Goal: Entertainment & Leisure: Consume media (video, audio)

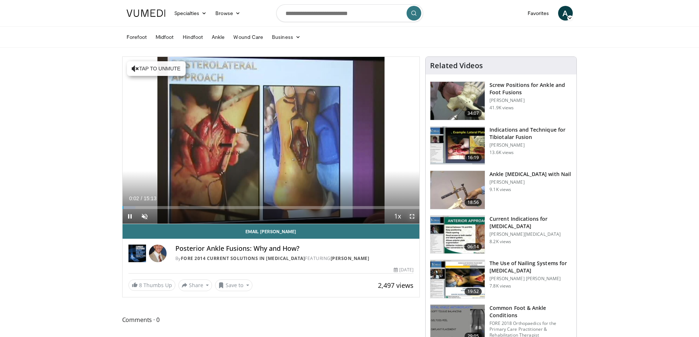
click at [417, 217] on span "Video Player" at bounding box center [412, 216] width 15 height 15
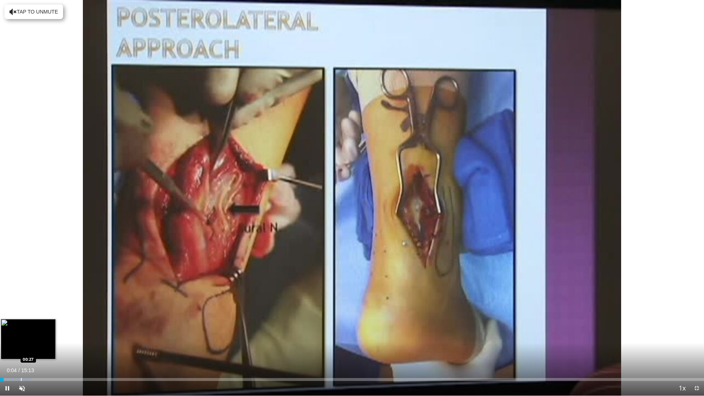
click at [16, 337] on div "Loaded : 4.36% 00:04 00:27" at bounding box center [352, 377] width 704 height 7
click at [32, 337] on div "Progress Bar" at bounding box center [32, 379] width 1 height 3
click at [49, 337] on div "Current Time 0:42 / Duration 15:13 Pause Skip Backward Skip Forward Unmute Load…" at bounding box center [352, 388] width 704 height 15
click at [92, 337] on div "Current Time 0:43 / Duration 15:13 Pause Skip Backward Skip Forward Unmute Load…" at bounding box center [352, 388] width 704 height 15
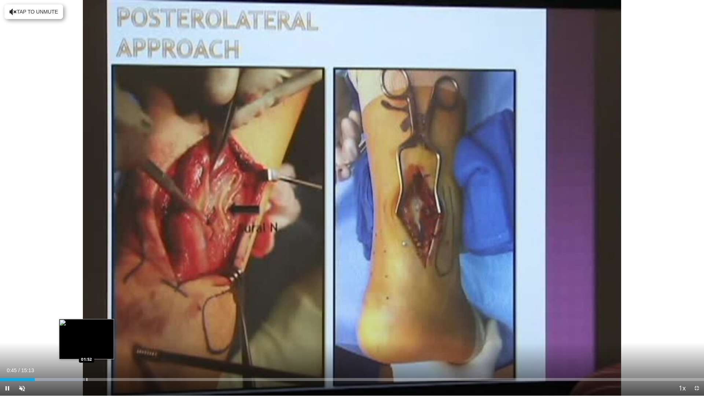
click at [86, 337] on div "Loaded : 12.01% 00:45 01:52" at bounding box center [352, 377] width 704 height 7
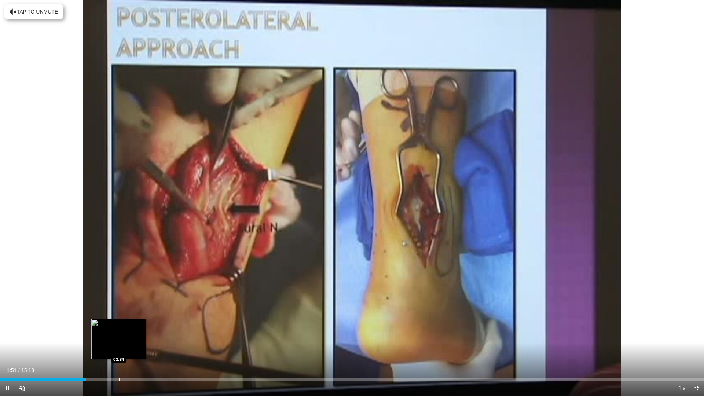
click at [120, 337] on div "Progress Bar" at bounding box center [119, 379] width 1 height 3
drag, startPoint x: 129, startPoint y: 379, endPoint x: 135, endPoint y: 379, distance: 5.5
click at [131, 337] on div "Loaded : 24.11% 02:40 02:47" at bounding box center [352, 379] width 704 height 3
click at [159, 337] on div "Current Time 2:55 / Duration 15:13" at bounding box center [352, 370] width 704 height 7
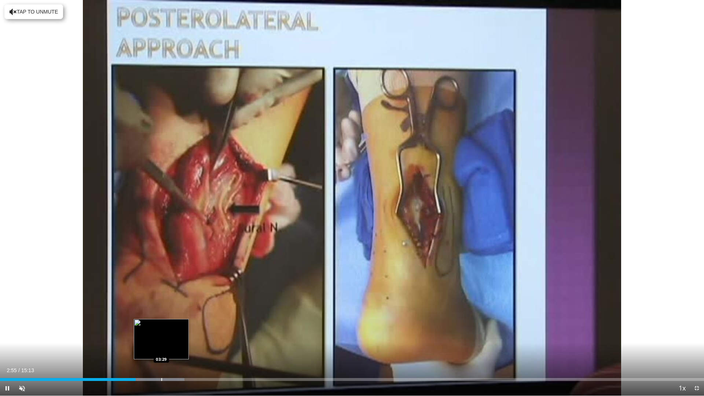
click at [161, 337] on div "Loaded : 26.22% 02:55 03:29" at bounding box center [352, 377] width 704 height 7
click at [172, 337] on div "Progress Bar" at bounding box center [172, 379] width 1 height 3
click at [189, 337] on div "10 seconds Tap to unmute" at bounding box center [352, 198] width 704 height 396
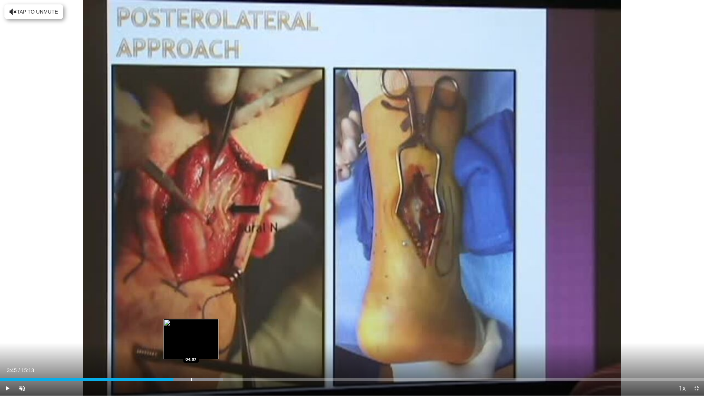
click at [191, 337] on div "Progress Bar" at bounding box center [191, 379] width 1 height 3
click at [205, 337] on div "Progress Bar" at bounding box center [205, 379] width 1 height 3
click at [217, 337] on div "Progress Bar" at bounding box center [217, 379] width 1 height 3
click at [224, 337] on div "Current Time 4:41 / Duration 15:13 Play Skip Backward Skip Forward Unmute Loade…" at bounding box center [352, 388] width 704 height 15
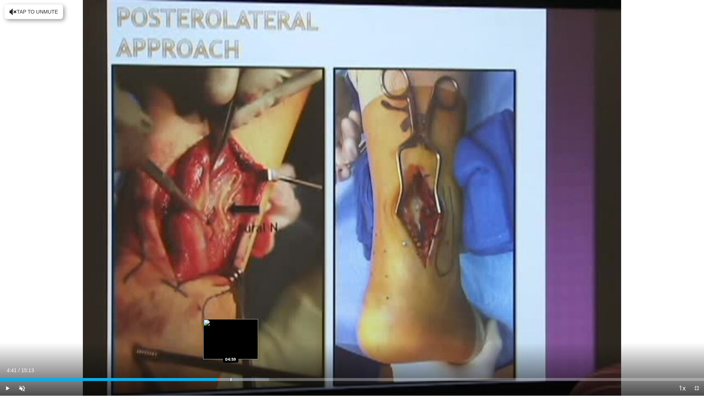
click at [231, 337] on div "Progress Bar" at bounding box center [231, 379] width 1 height 3
click at [248, 337] on div "Loaded : 40.43% 05:02 05:22" at bounding box center [352, 379] width 704 height 3
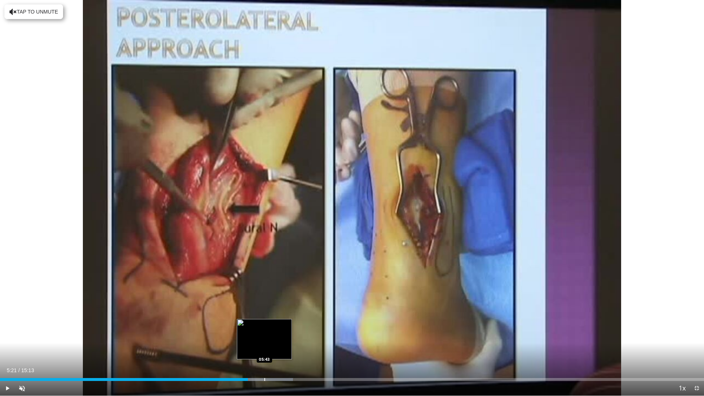
click at [265, 337] on div "Progress Bar" at bounding box center [264, 379] width 1 height 3
click at [284, 337] on div "Progress Bar" at bounding box center [284, 379] width 1 height 3
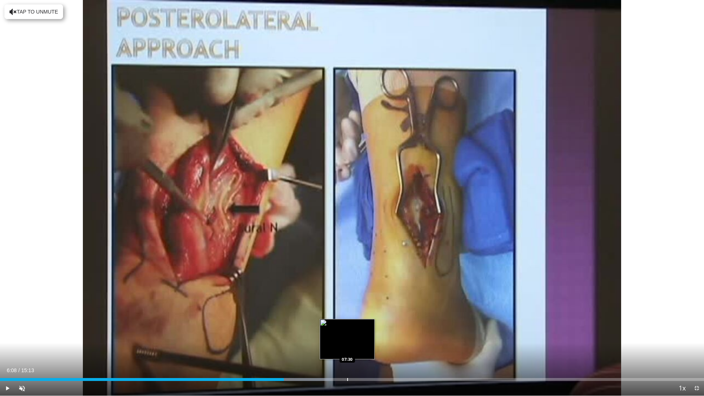
click at [347, 337] on div "Progress Bar" at bounding box center [347, 379] width 1 height 3
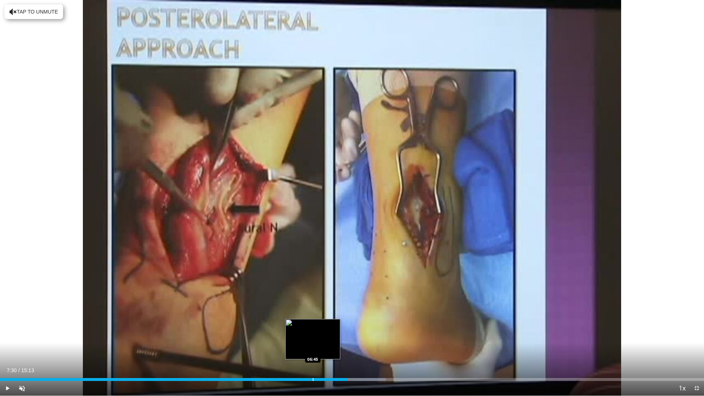
click at [313, 337] on div "Loaded : 54.78% 07:30 06:45" at bounding box center [352, 377] width 704 height 7
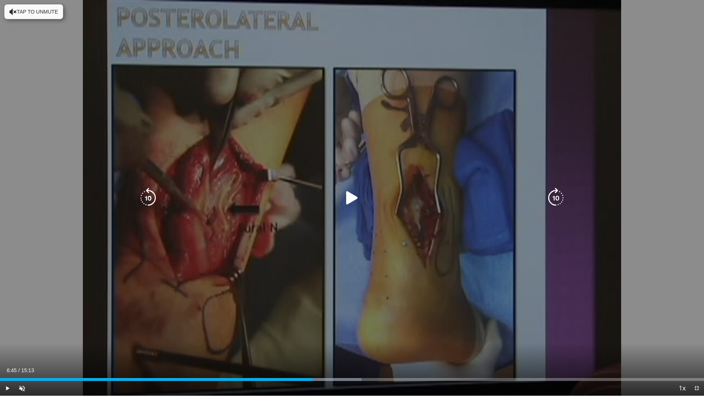
click at [347, 198] on icon "Video Player" at bounding box center [352, 198] width 21 height 21
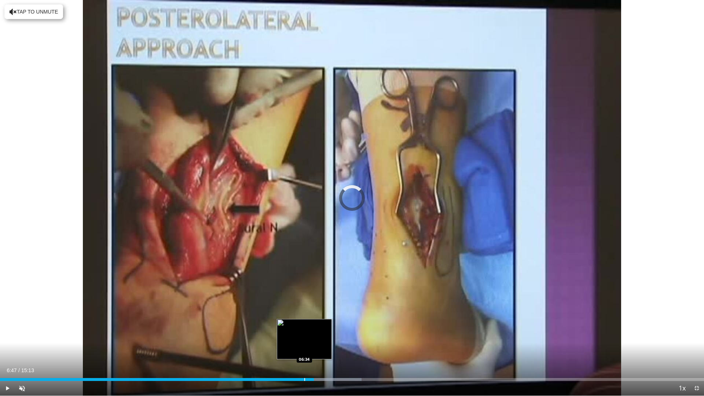
click at [304, 337] on div "06:47" at bounding box center [157, 379] width 314 height 3
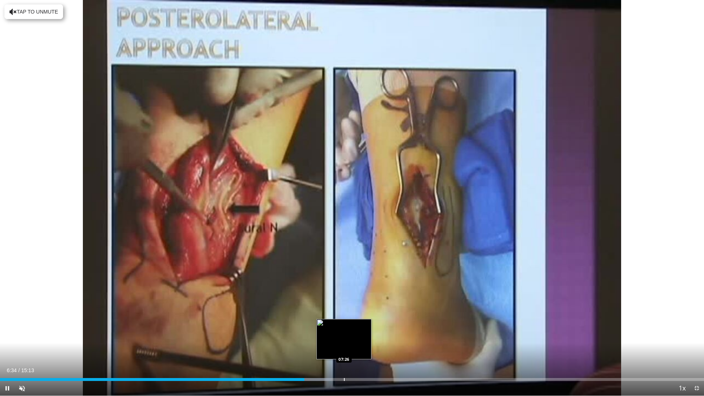
click at [345, 337] on div "Progress Bar" at bounding box center [344, 379] width 1 height 3
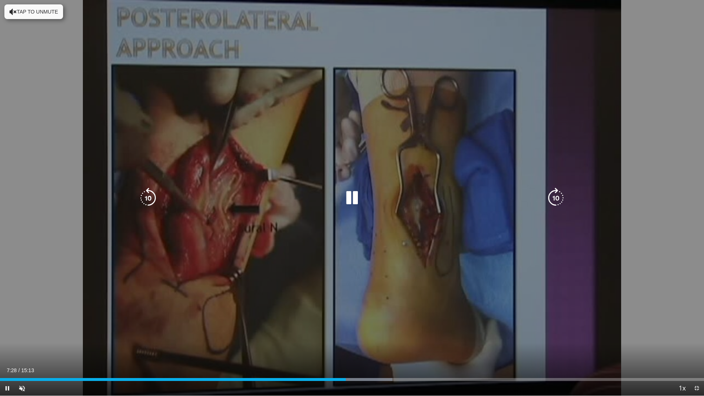
click at [459, 249] on div "10 seconds Tap to unmute" at bounding box center [352, 198] width 704 height 396
click at [354, 198] on icon "Video Player" at bounding box center [352, 198] width 21 height 21
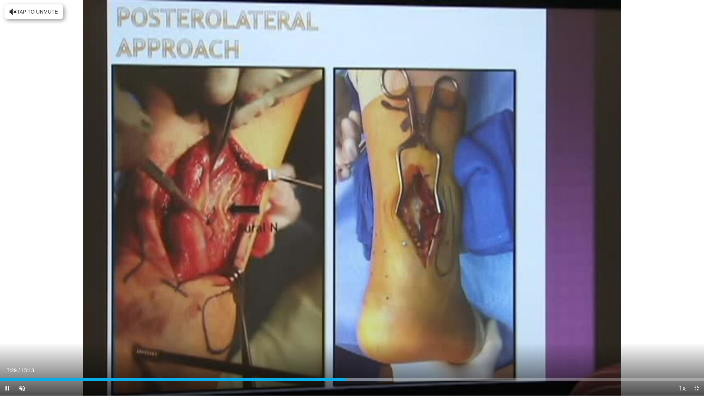
click at [364, 337] on div "Current Time 7:29 / Duration 15:13 Pause Skip Backward Skip Forward Unmute Load…" at bounding box center [352, 388] width 704 height 15
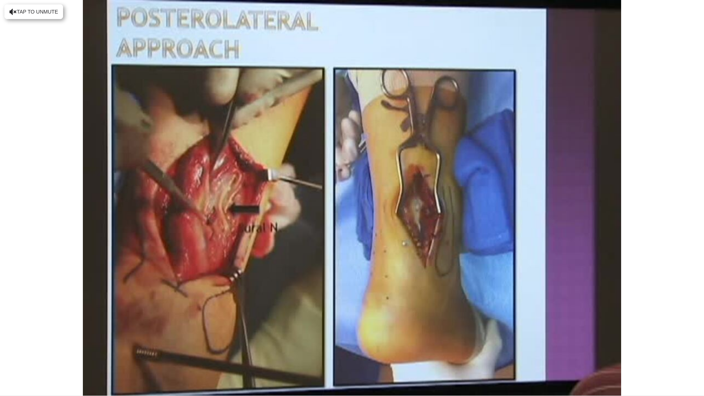
click at [364, 337] on div "Progress Bar" at bounding box center [363, 394] width 1 height 3
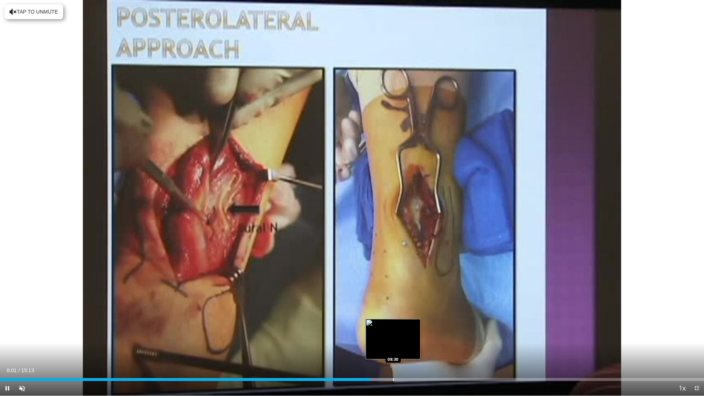
drag, startPoint x: 393, startPoint y: 378, endPoint x: 399, endPoint y: 377, distance: 5.9
click at [394, 337] on div "Progress Bar" at bounding box center [393, 379] width 1 height 3
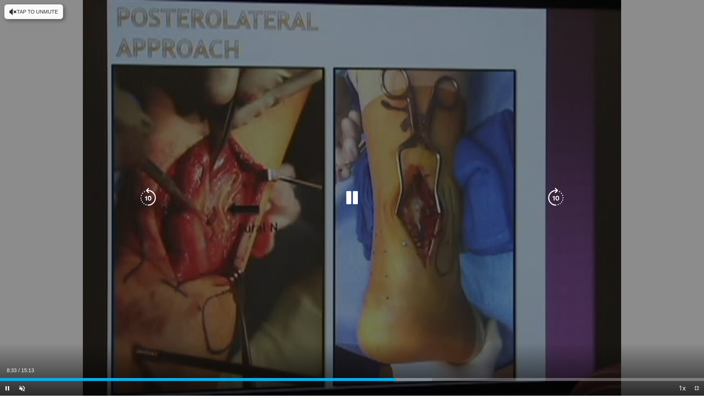
click at [357, 197] on icon "Video Player" at bounding box center [352, 198] width 21 height 21
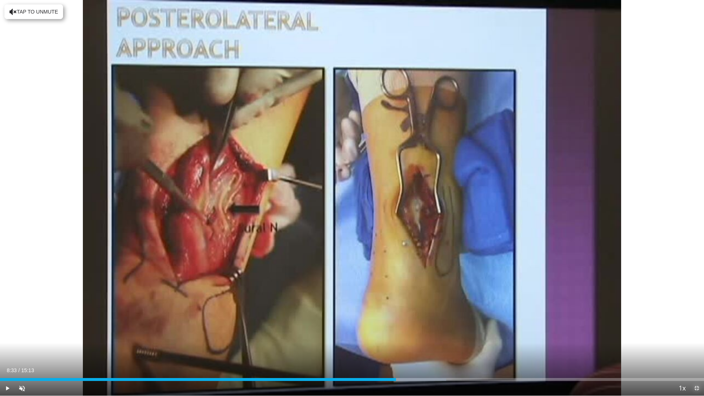
click at [697, 337] on span "Video Player" at bounding box center [697, 388] width 15 height 15
